Goal: Navigation & Orientation: Find specific page/section

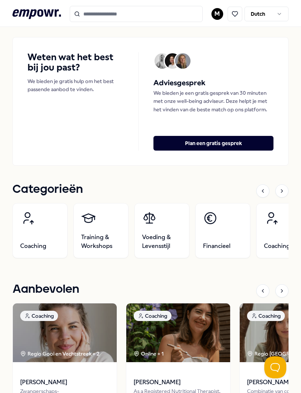
scroll to position [210, 0]
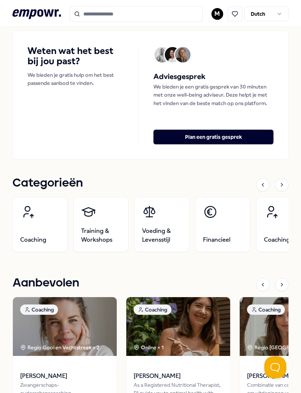
click at [39, 227] on link "Coaching" at bounding box center [39, 224] width 55 height 55
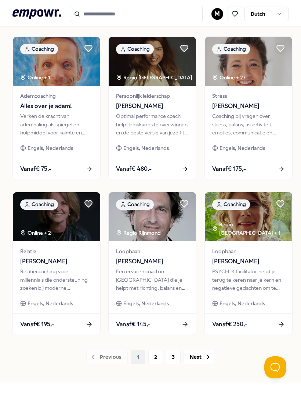
scroll to position [368, 0]
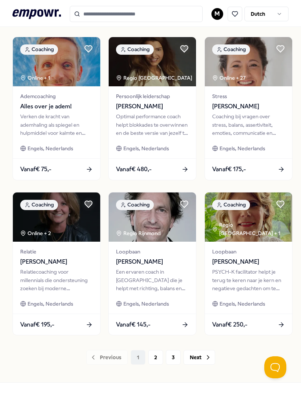
click at [156, 358] on button "2" at bounding box center [156, 357] width 15 height 15
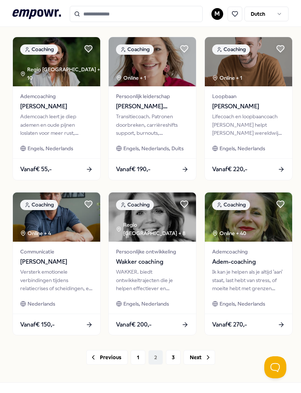
click at [170, 361] on button "3" at bounding box center [173, 357] width 15 height 15
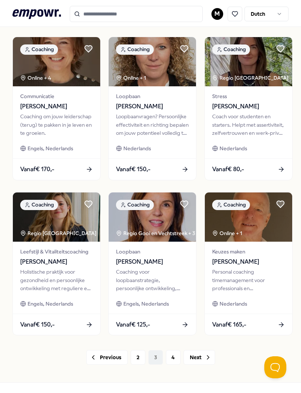
click at [170, 360] on button "4" at bounding box center [173, 357] width 15 height 15
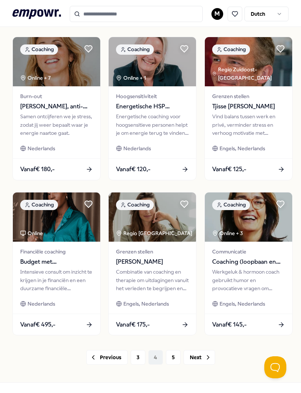
click at [99, 17] on input "Search for products, categories or subcategories" at bounding box center [136, 14] width 133 height 16
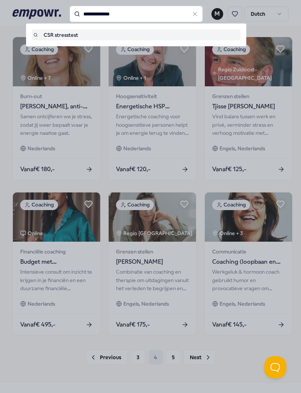
click at [66, 36] on div "CSR stresstest" at bounding box center [136, 35] width 206 height 8
type input "**********"
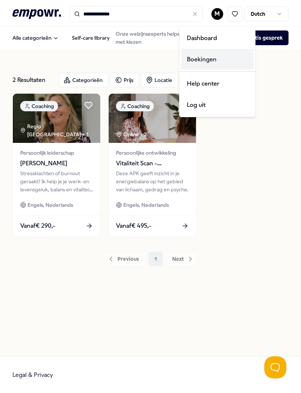
click at [210, 62] on div "Boekingen" at bounding box center [217, 59] width 73 height 21
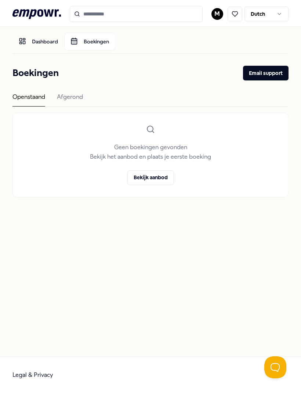
type input "**********"
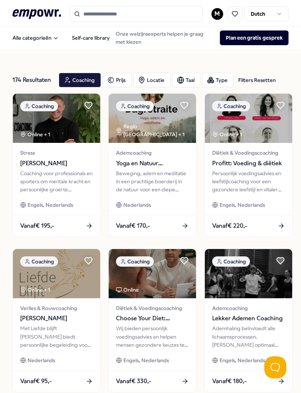
click at [57, 39] on icon "Main" at bounding box center [56, 38] width 6 height 6
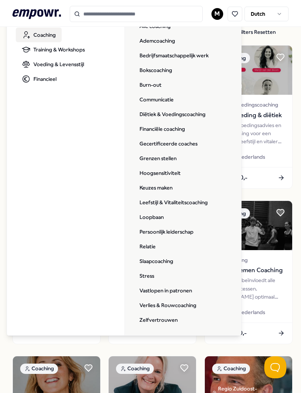
scroll to position [49, 0]
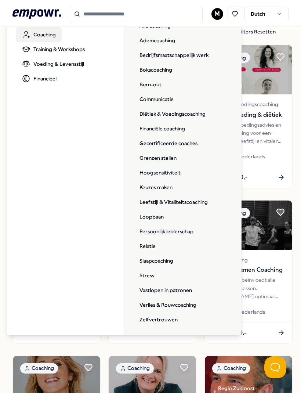
click at [154, 278] on link "Stress" at bounding box center [147, 275] width 26 height 15
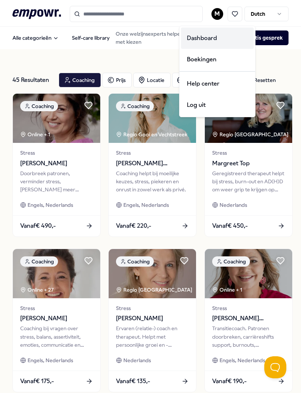
click at [212, 39] on div "Dashboard" at bounding box center [217, 38] width 73 height 21
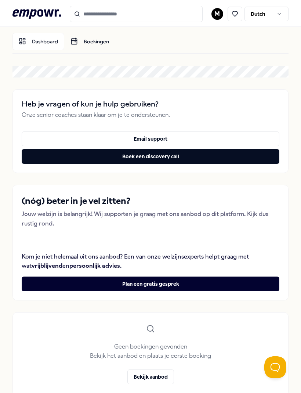
click at [103, 39] on link "Boekingen" at bounding box center [89, 42] width 51 height 18
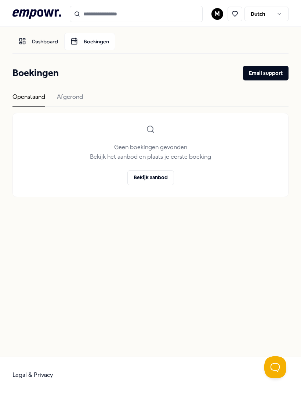
click at [83, 97] on div "Afgerond" at bounding box center [70, 99] width 26 height 14
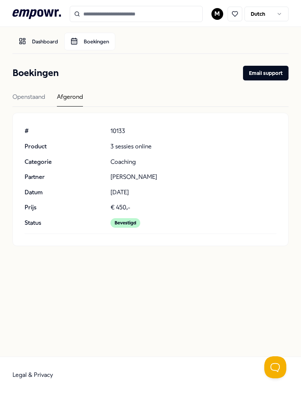
click at [34, 38] on link "Dashboard" at bounding box center [38, 42] width 52 height 18
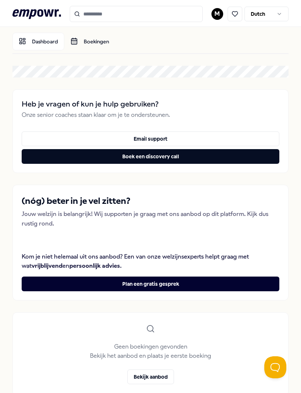
click at [50, 135] on button "Email support" at bounding box center [151, 139] width 258 height 15
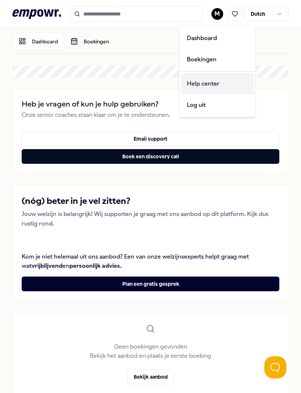
click at [232, 88] on div "Help center" at bounding box center [217, 83] width 73 height 21
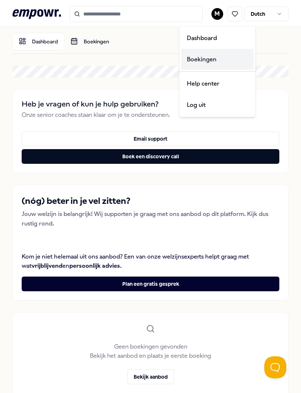
click at [219, 60] on div "Boekingen" at bounding box center [217, 59] width 73 height 21
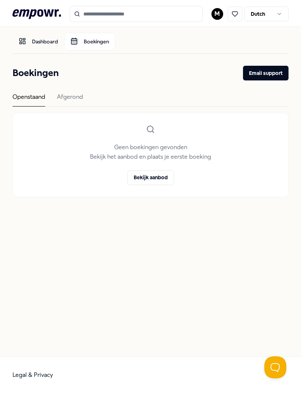
click at [71, 97] on div "Afgerond" at bounding box center [70, 99] width 26 height 14
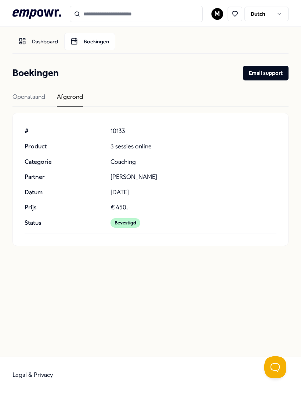
click at [44, 40] on link "Dashboard" at bounding box center [38, 42] width 52 height 18
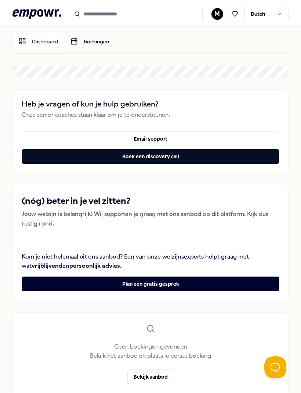
click at [28, 39] on link "Dashboard" at bounding box center [38, 42] width 52 height 18
click at [29, 40] on link "Dashboard" at bounding box center [38, 42] width 52 height 18
click at [235, 14] on icon at bounding box center [235, 14] width 7 height 7
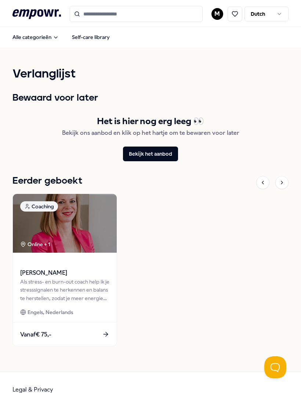
click at [46, 36] on button "Alle categorieën" at bounding box center [36, 37] width 58 height 15
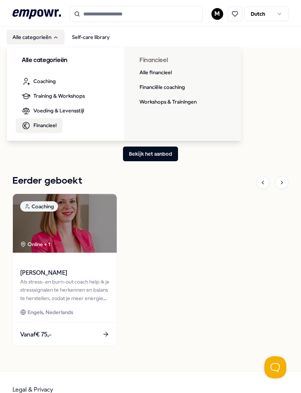
click at [251, 308] on div "Coaching Online + 1 [PERSON_NAME] stress- en burn-out coach help ik je stresssi…" at bounding box center [150, 271] width 276 height 165
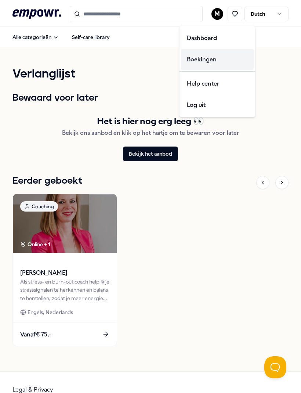
click at [214, 60] on div "Boekingen" at bounding box center [217, 59] width 73 height 21
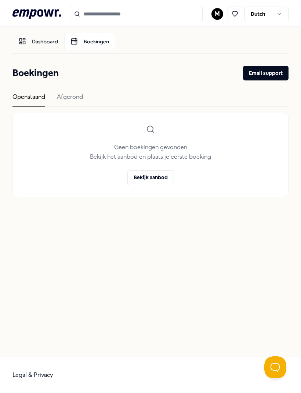
click at [79, 96] on div "Afgerond" at bounding box center [70, 99] width 26 height 14
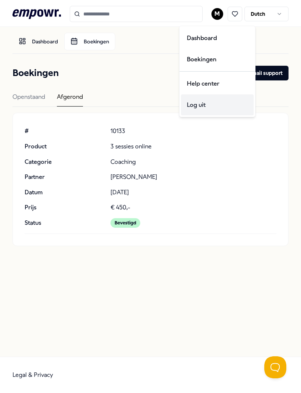
click at [210, 106] on div "Log uit" at bounding box center [217, 104] width 73 height 21
